Goal: Navigation & Orientation: Go to known website

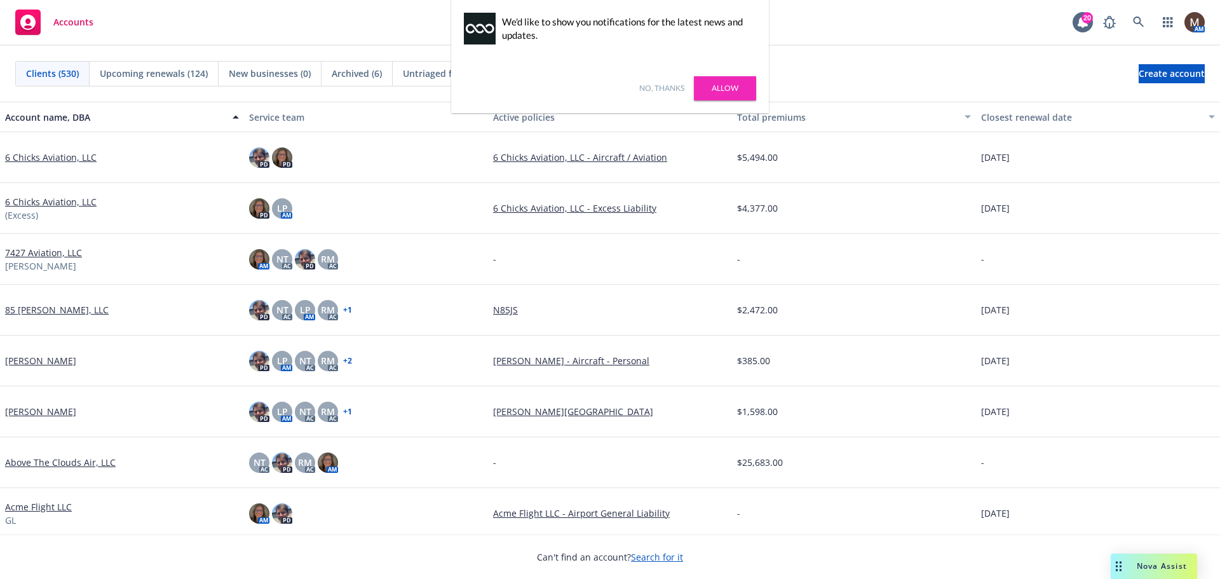
drag, startPoint x: 664, startPoint y: 86, endPoint x: 691, endPoint y: 97, distance: 29.4
click at [664, 86] on link "No, thanks" at bounding box center [661, 88] width 45 height 11
